Goal: Check status: Check status

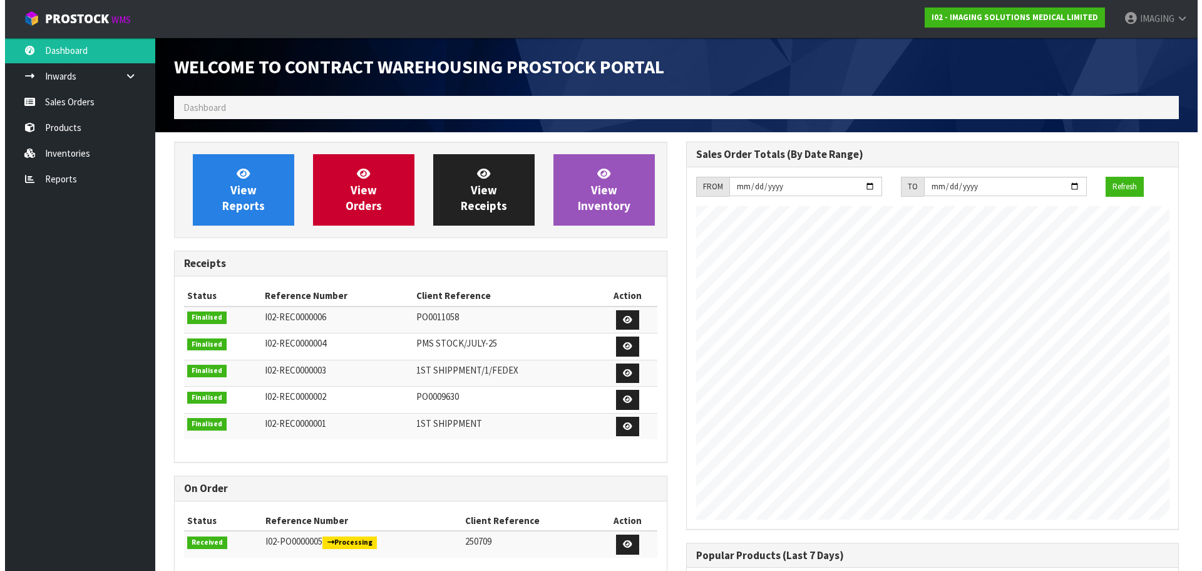
scroll to position [607, 512]
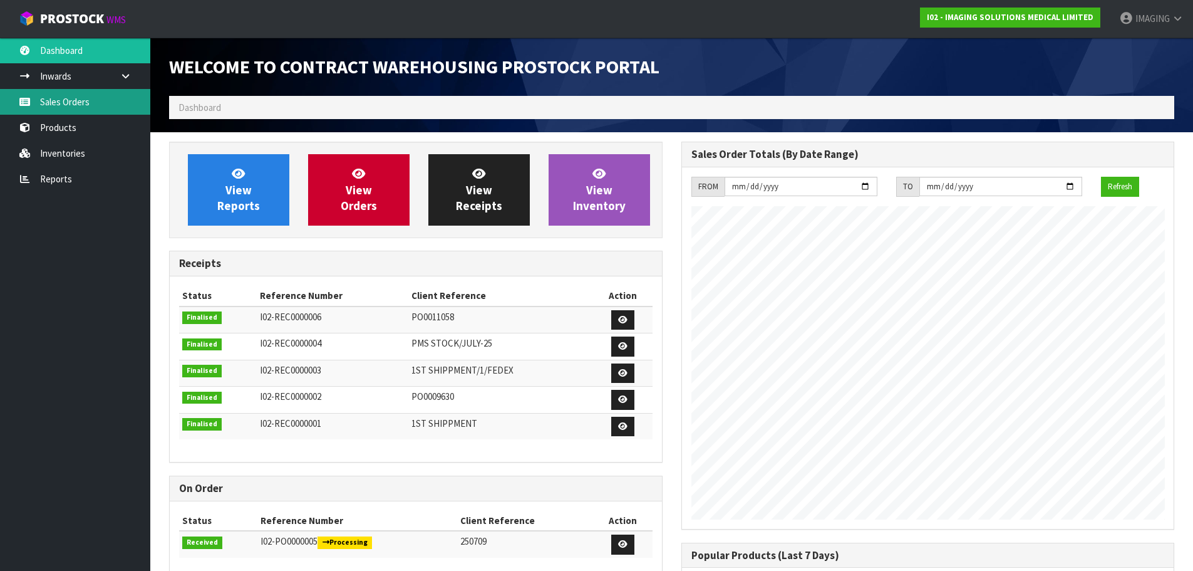
click at [87, 98] on link "Sales Orders" at bounding box center [75, 102] width 150 height 26
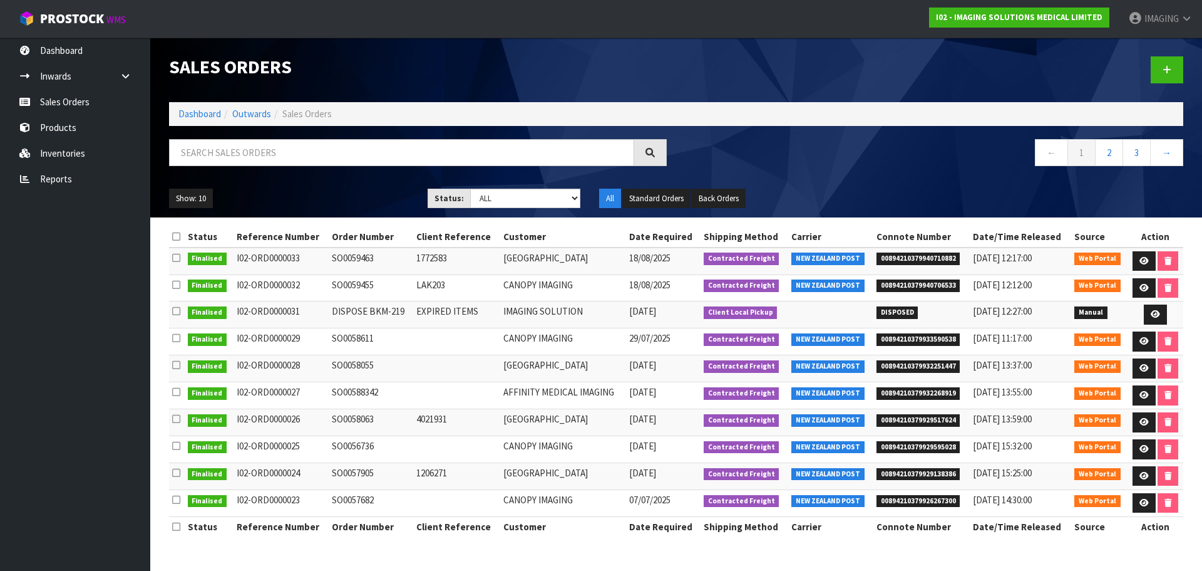
click at [349, 285] on td "SO0059455" at bounding box center [371, 287] width 85 height 27
copy td "SO0059455"
click at [349, 257] on td "SO0059463" at bounding box center [371, 260] width 85 height 27
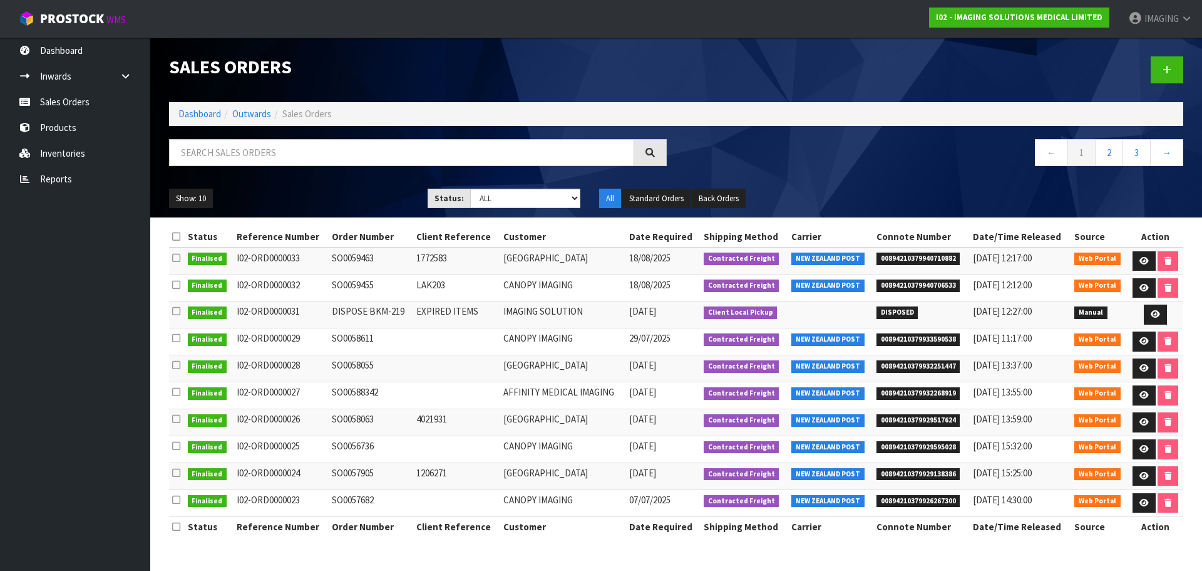
copy td "SO0059463"
